Goal: Task Accomplishment & Management: Manage account settings

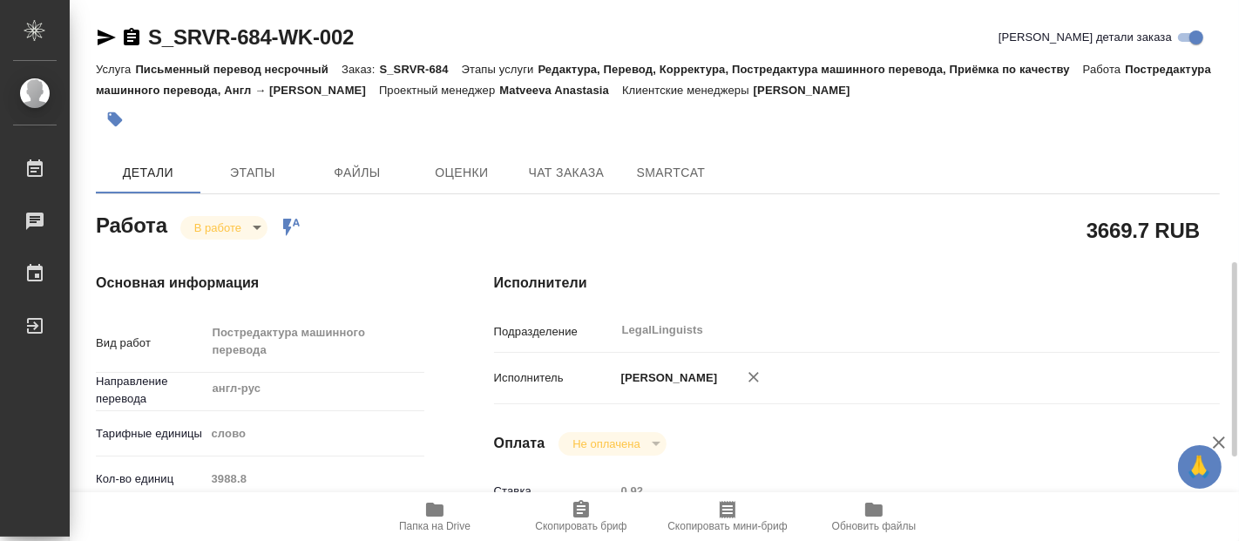
scroll to position [193, 0]
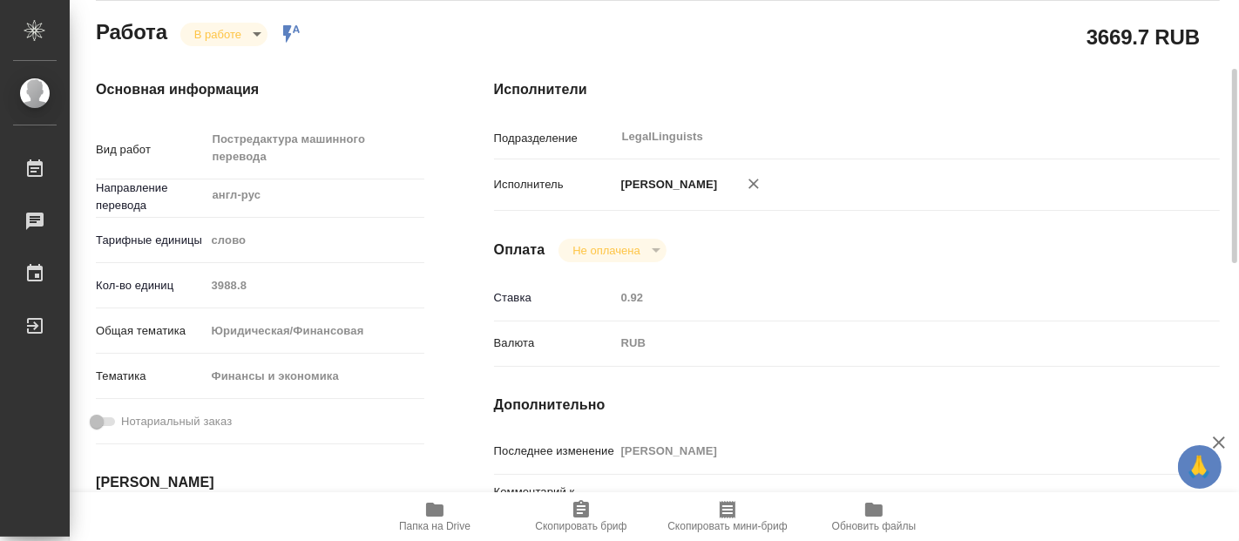
click at [258, 30] on body "🙏 .cls-1 fill:#fff; AWATERA [PERSON_NAME] 0 Чаты График Выйти S_SRVR-684-WK-002…" at bounding box center [619, 270] width 1239 height 541
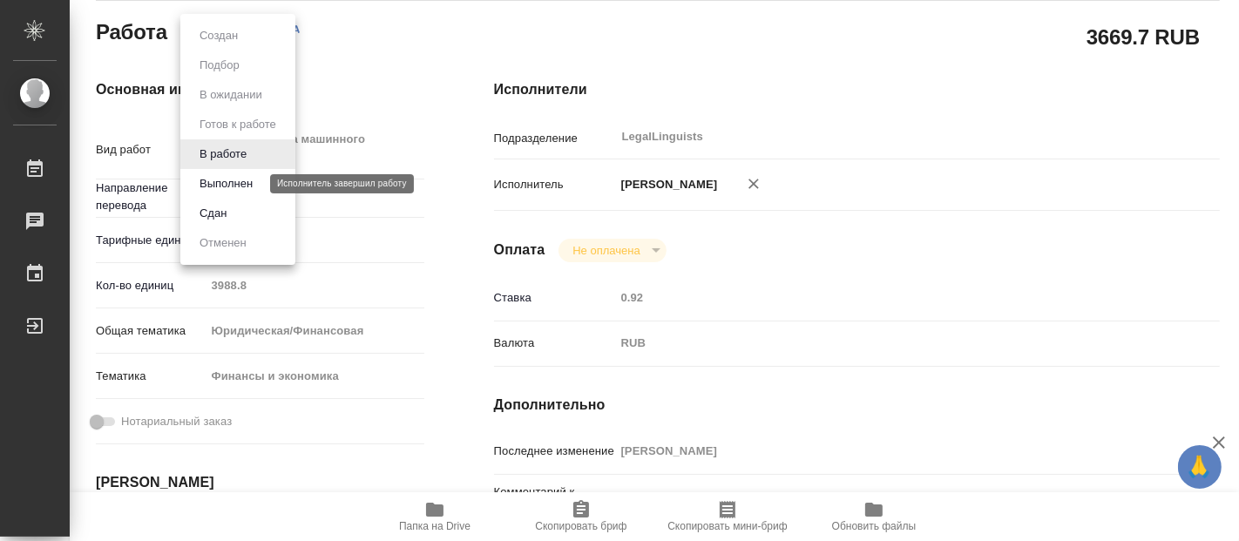
click at [207, 184] on button "Выполнен" at bounding box center [226, 183] width 64 height 19
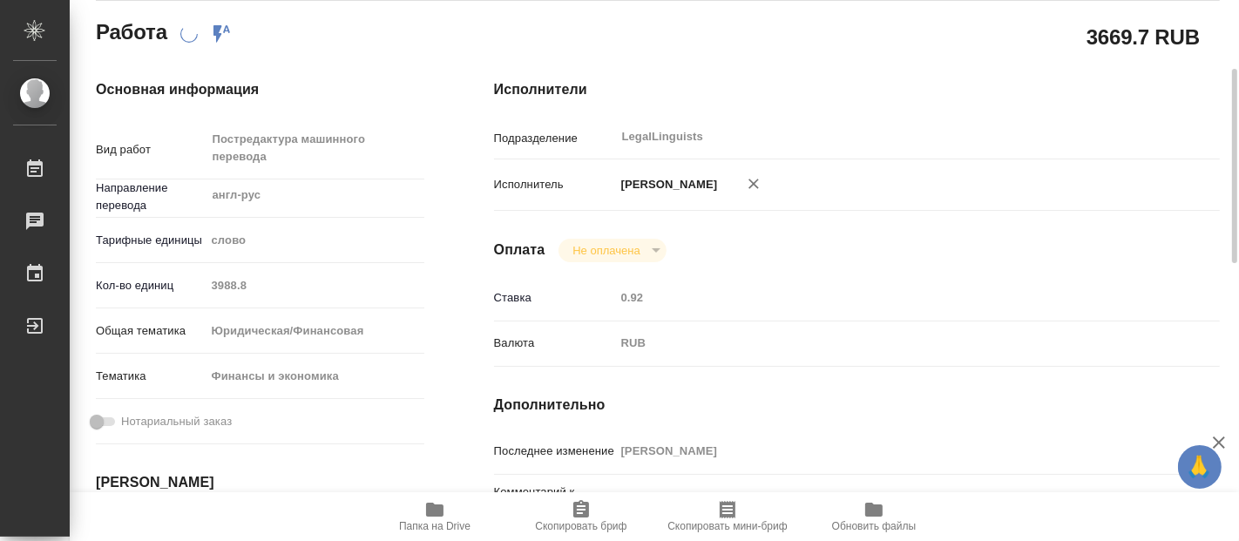
click at [431, 520] on span "Папка на Drive" at bounding box center [434, 526] width 71 height 12
type textarea "x"
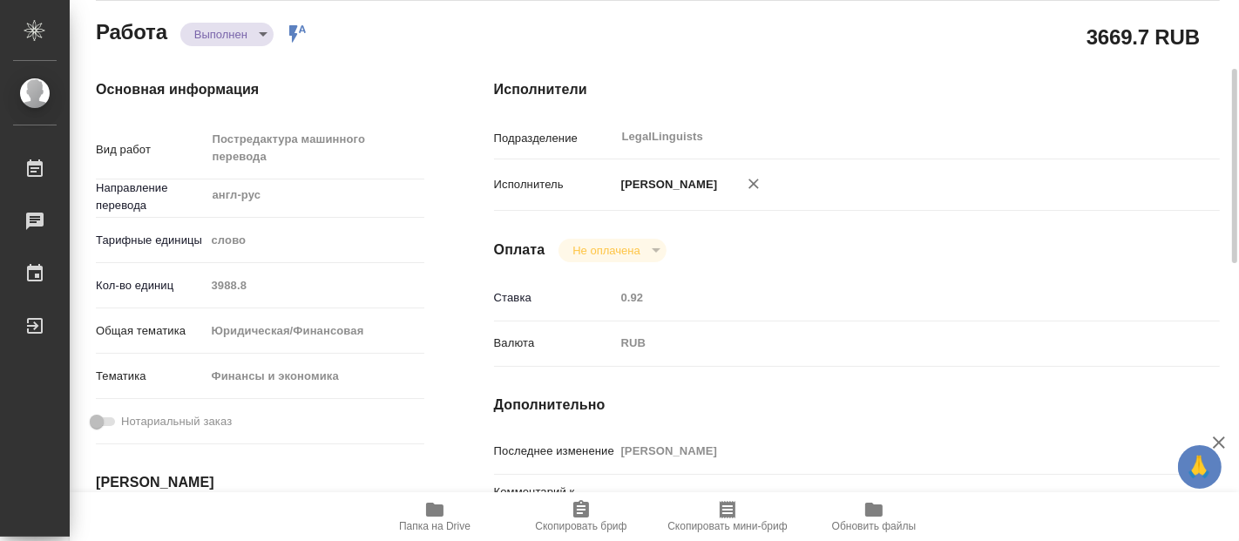
type textarea "x"
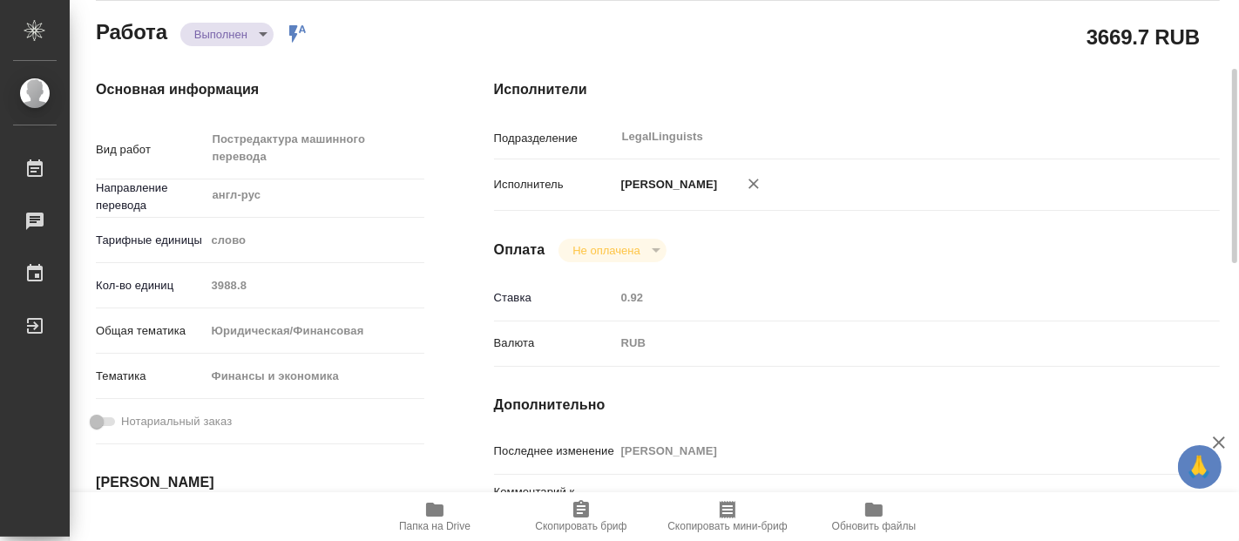
type textarea "x"
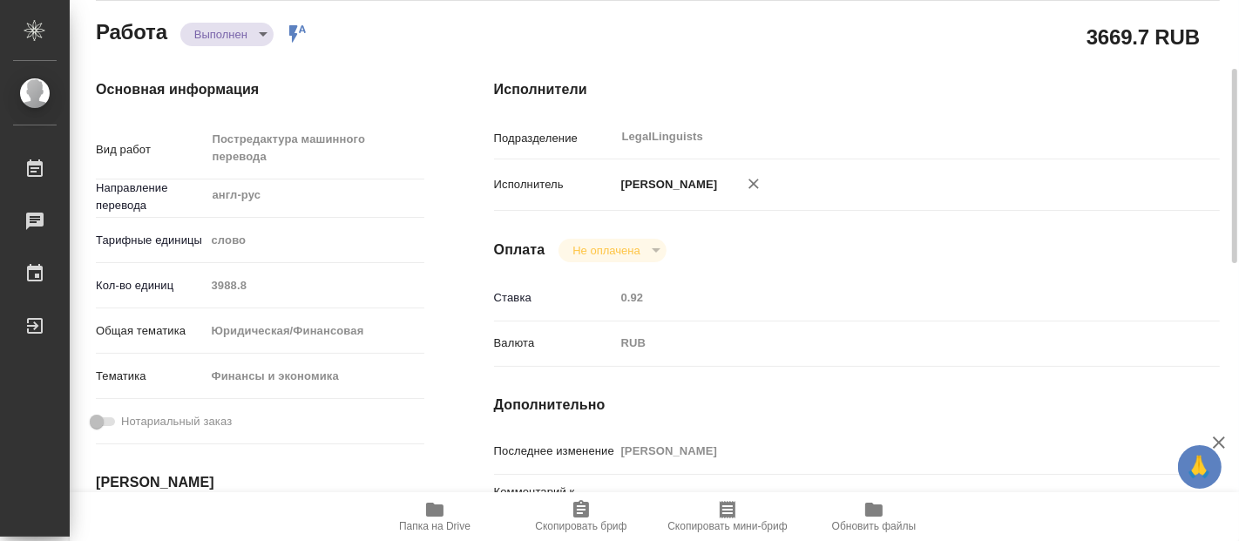
type textarea "x"
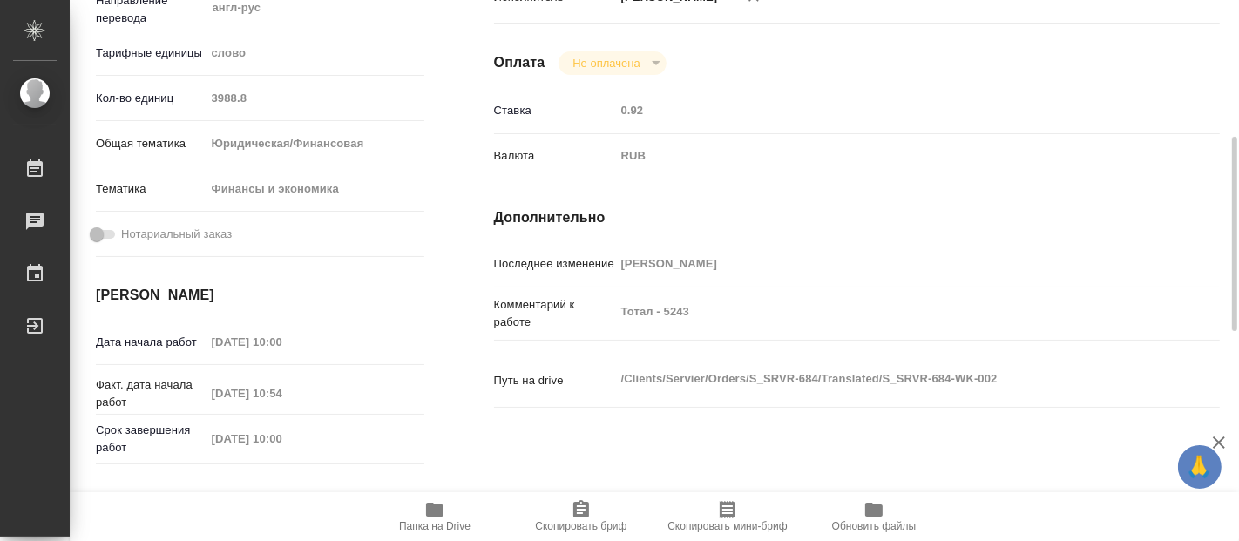
scroll to position [0, 0]
